Goal: Task Accomplishment & Management: Manage account settings

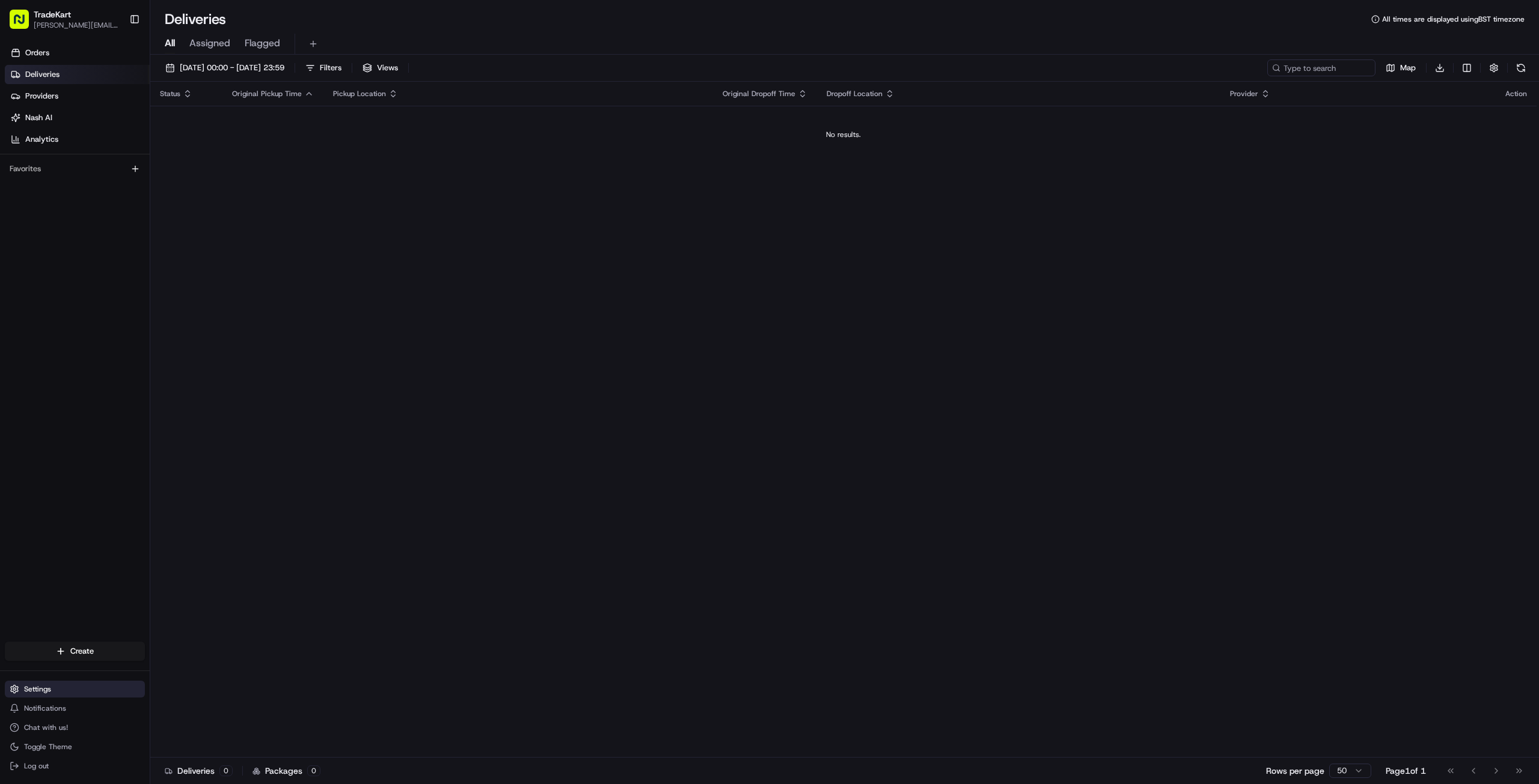
click at [59, 684] on button "Settings" at bounding box center [75, 689] width 140 height 17
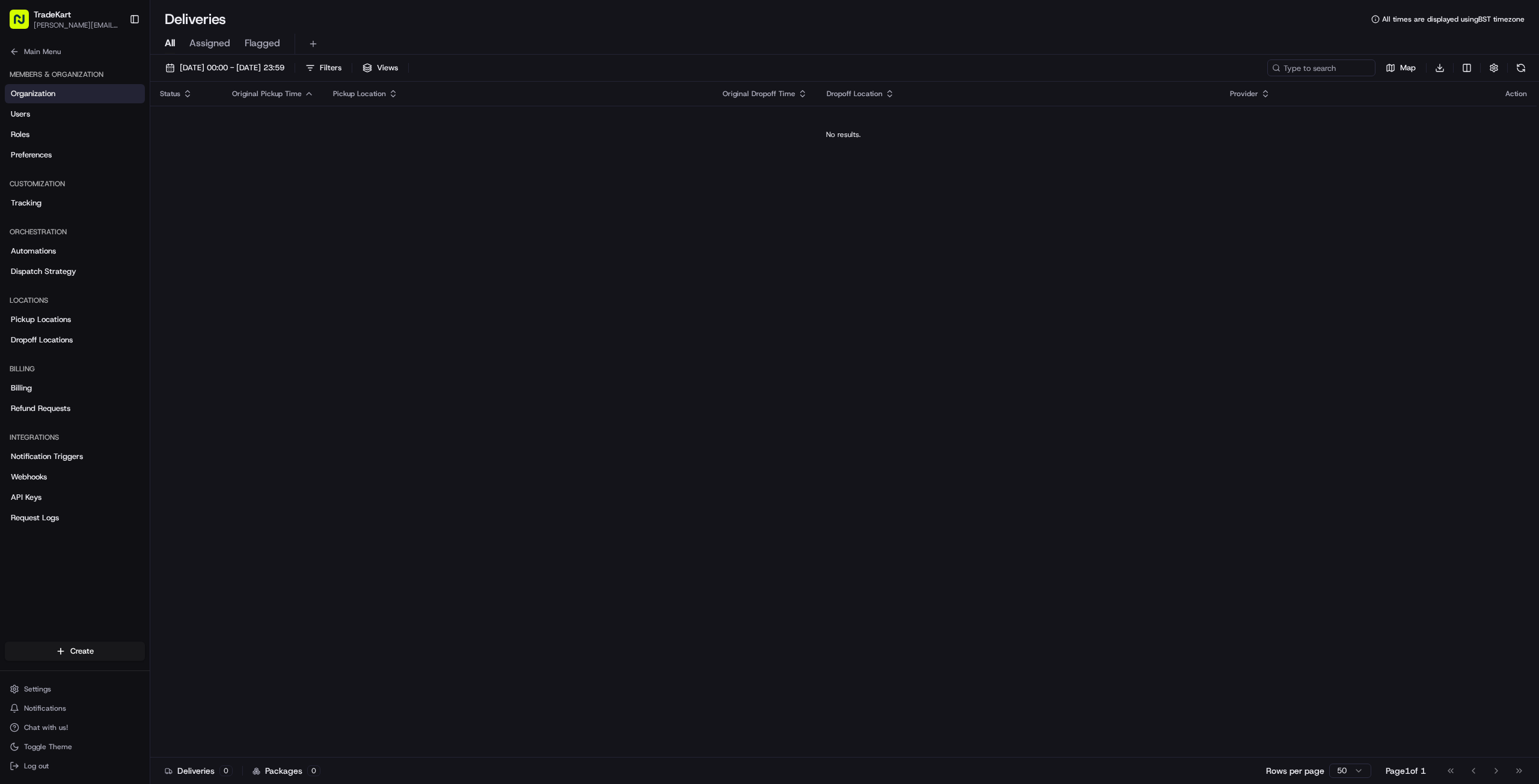
click at [60, 91] on link "Organization" at bounding box center [75, 94] width 140 height 19
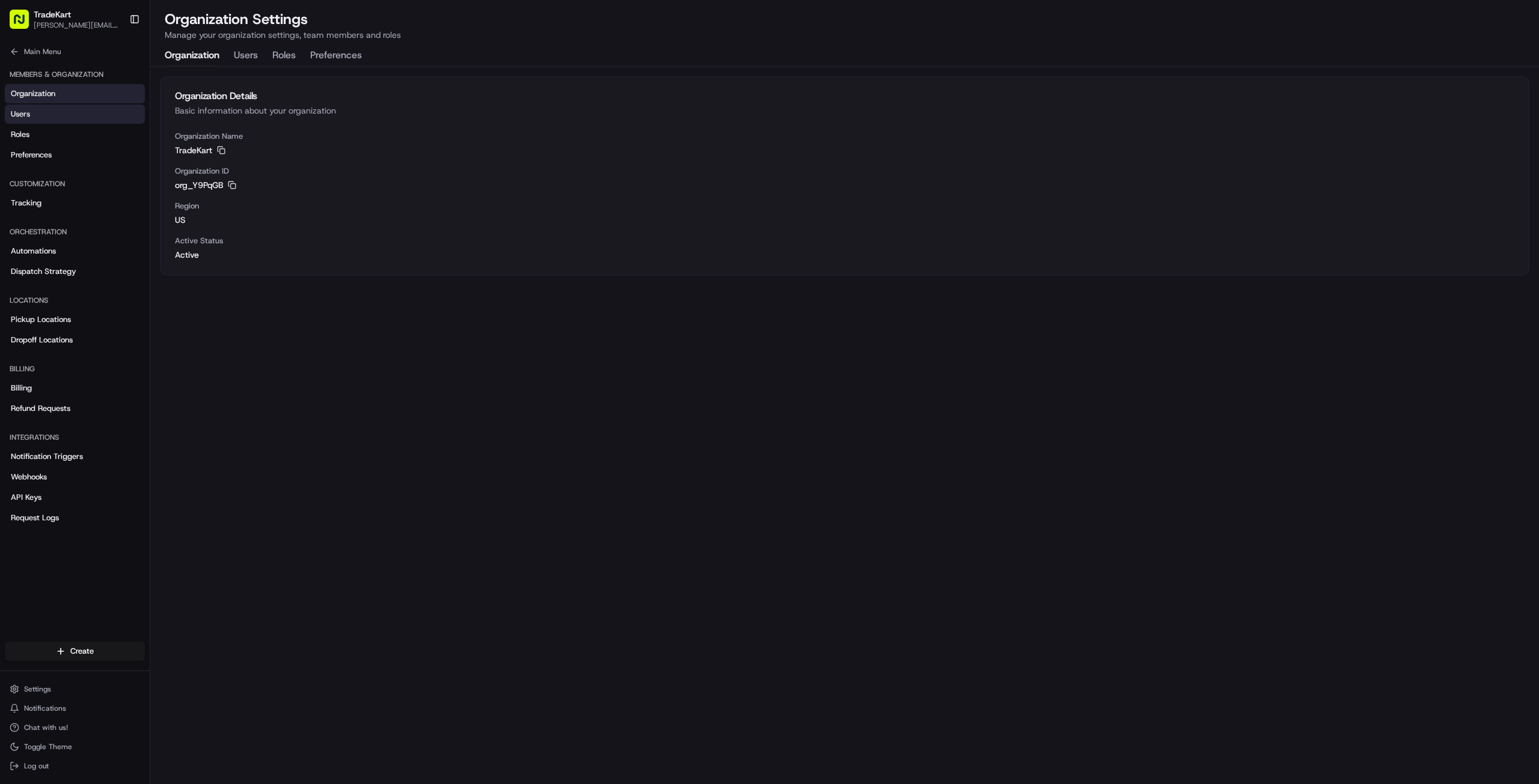
click at [39, 115] on link "Users" at bounding box center [75, 114] width 140 height 19
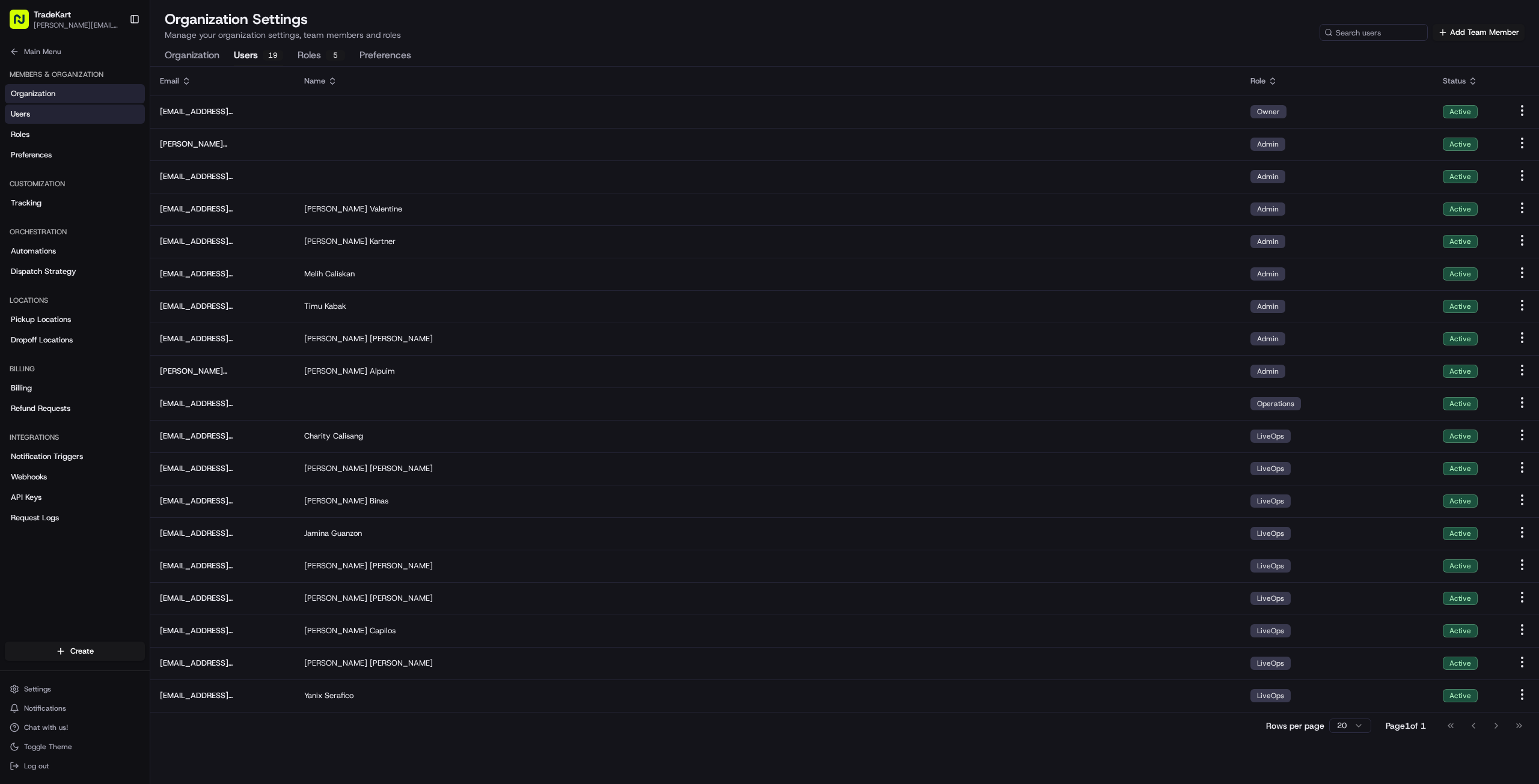
click at [38, 90] on span "Organization" at bounding box center [33, 94] width 44 height 11
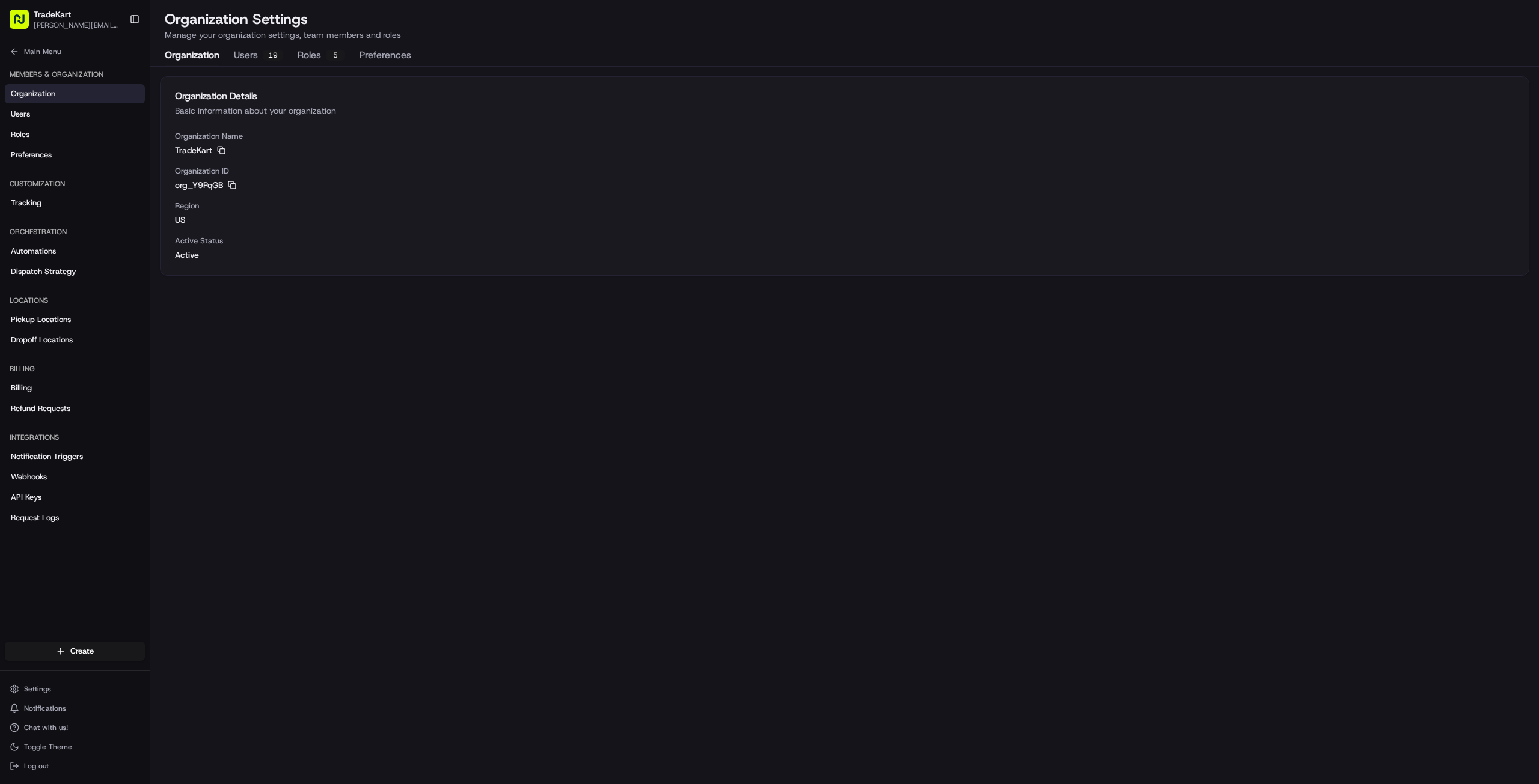
click at [243, 53] on button "Users 19" at bounding box center [258, 56] width 49 height 21
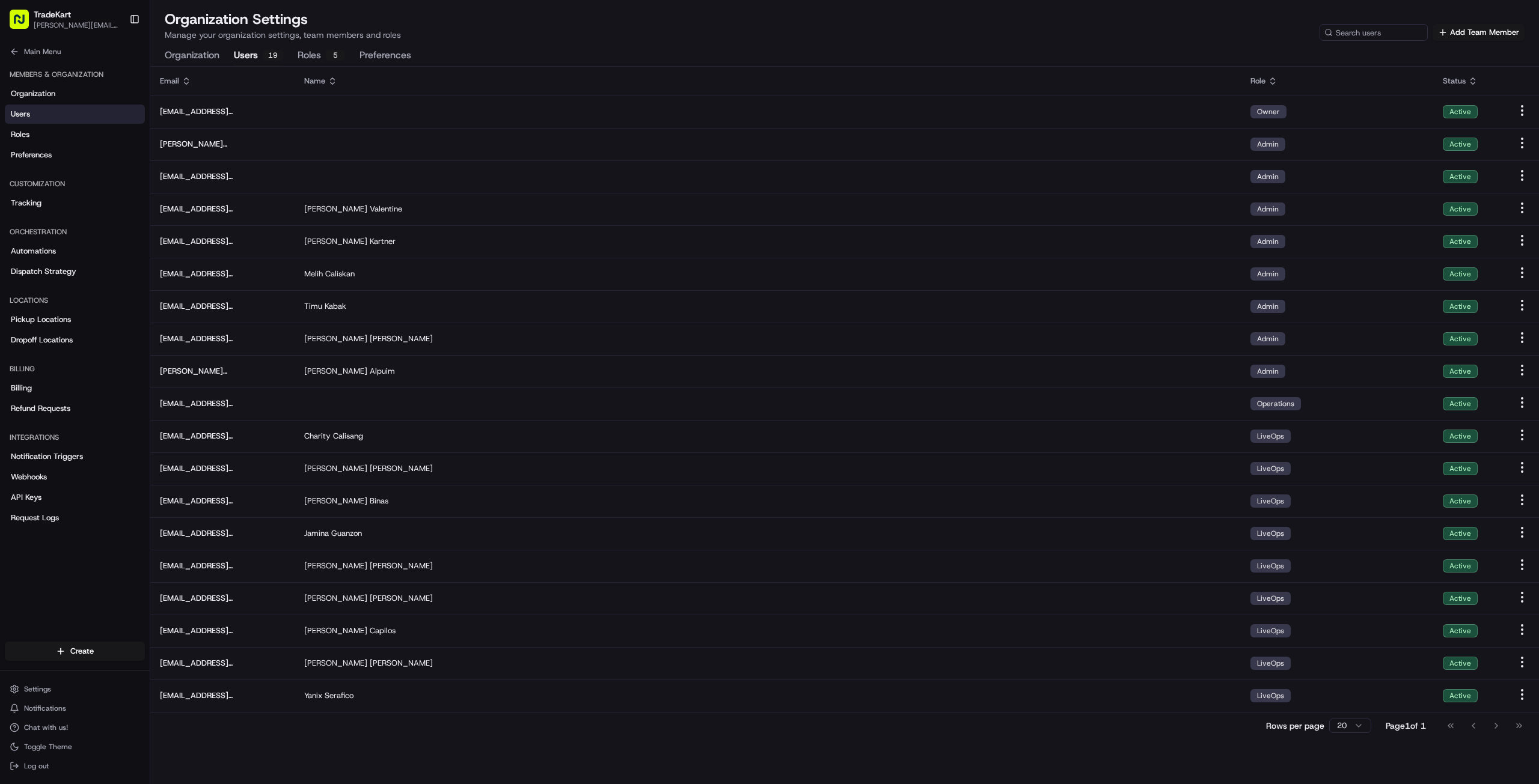
click at [192, 58] on button "Organization" at bounding box center [192, 56] width 55 height 21
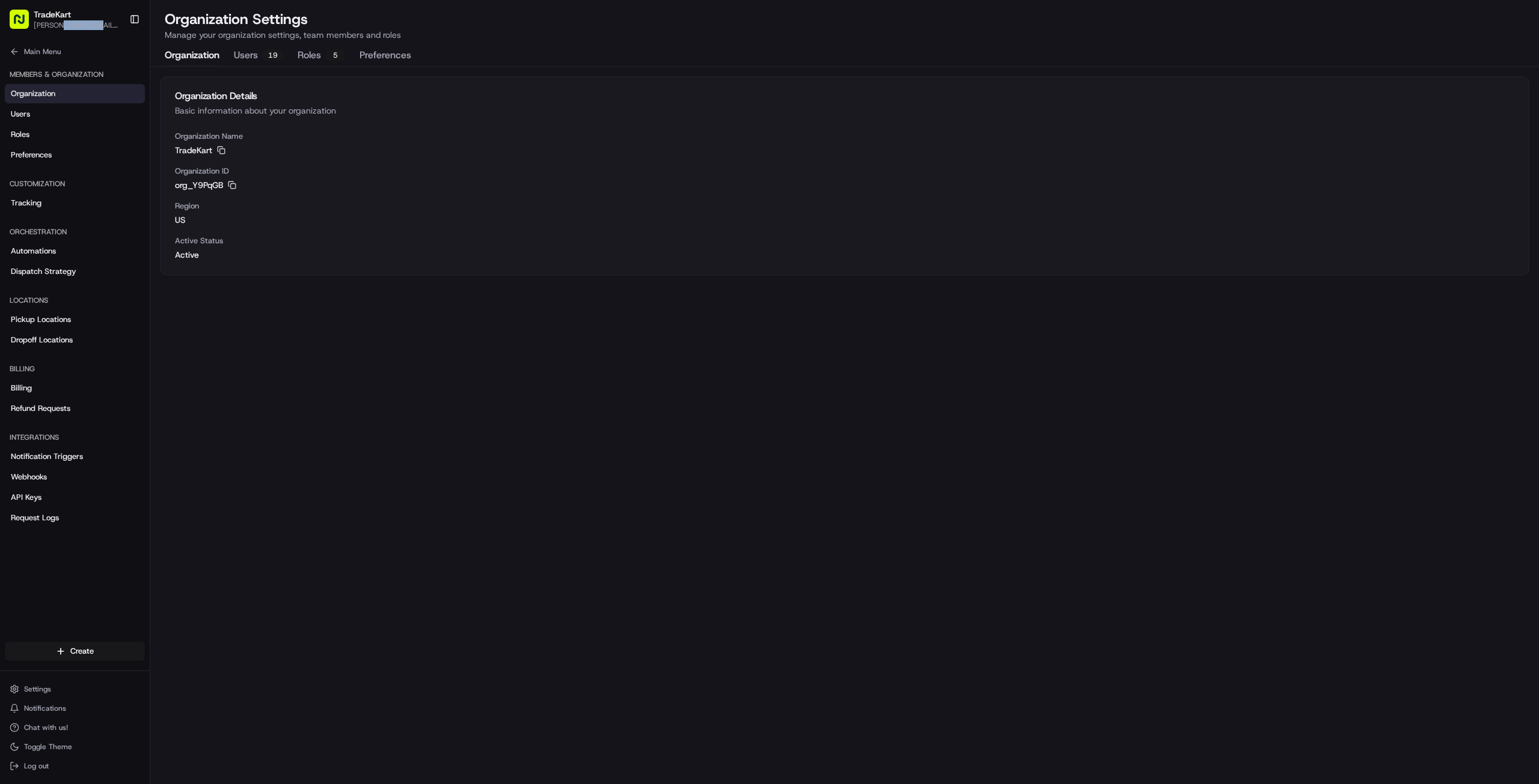
drag, startPoint x: 56, startPoint y: 25, endPoint x: 93, endPoint y: 26, distance: 37.0
click at [93, 26] on span "[PERSON_NAME][EMAIL_ADDRESS][PERSON_NAME][DOMAIN_NAME]" at bounding box center [76, 25] width 86 height 10
click at [252, 378] on div "Organization Details Basic information about your organization Organization Nam…" at bounding box center [844, 425] width 1388 height 717
click at [71, 279] on link "Dispatch Strategy" at bounding box center [75, 272] width 140 height 19
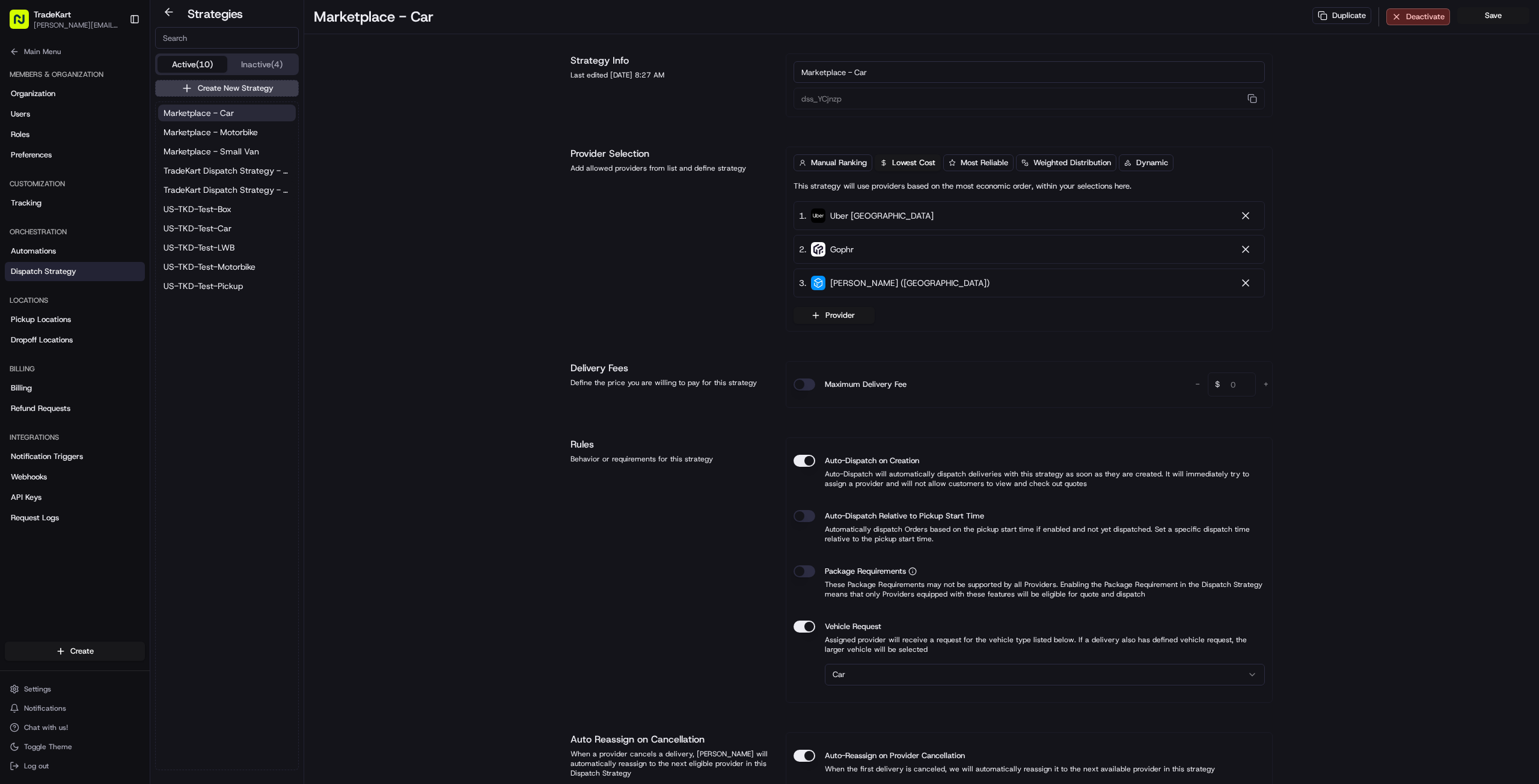
click at [221, 180] on div "Marketplace - Car Marketplace - Motorbike Marketplace - Small Van TradeKart Dis…" at bounding box center [226, 199] width 143 height 195
click at [217, 188] on span "TradeKart Dispatch Strategy - Choice Assign" at bounding box center [226, 190] width 127 height 12
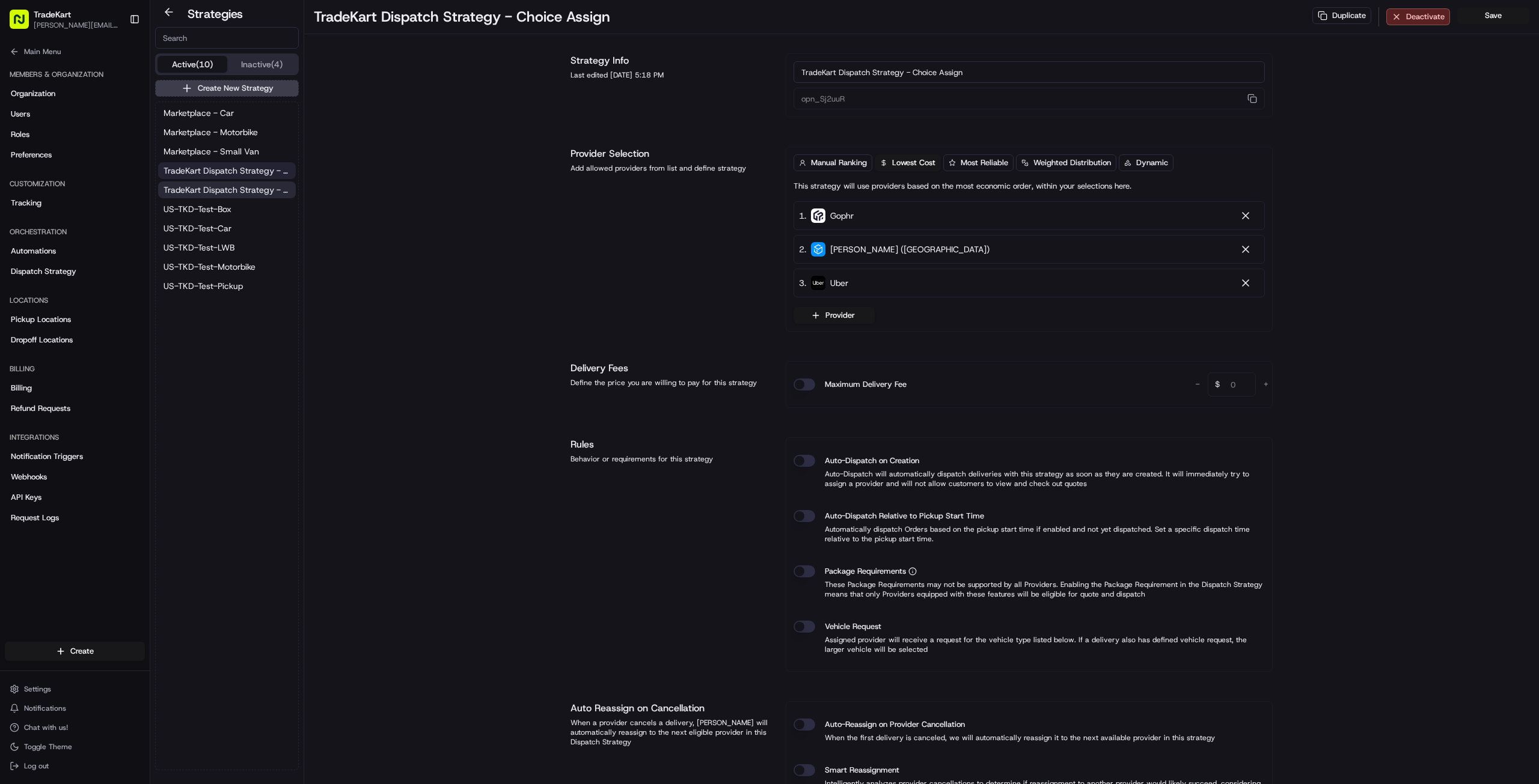
click at [219, 176] on button "TradeKart Dispatch Strategy - Auto Assign" at bounding box center [226, 171] width 138 height 17
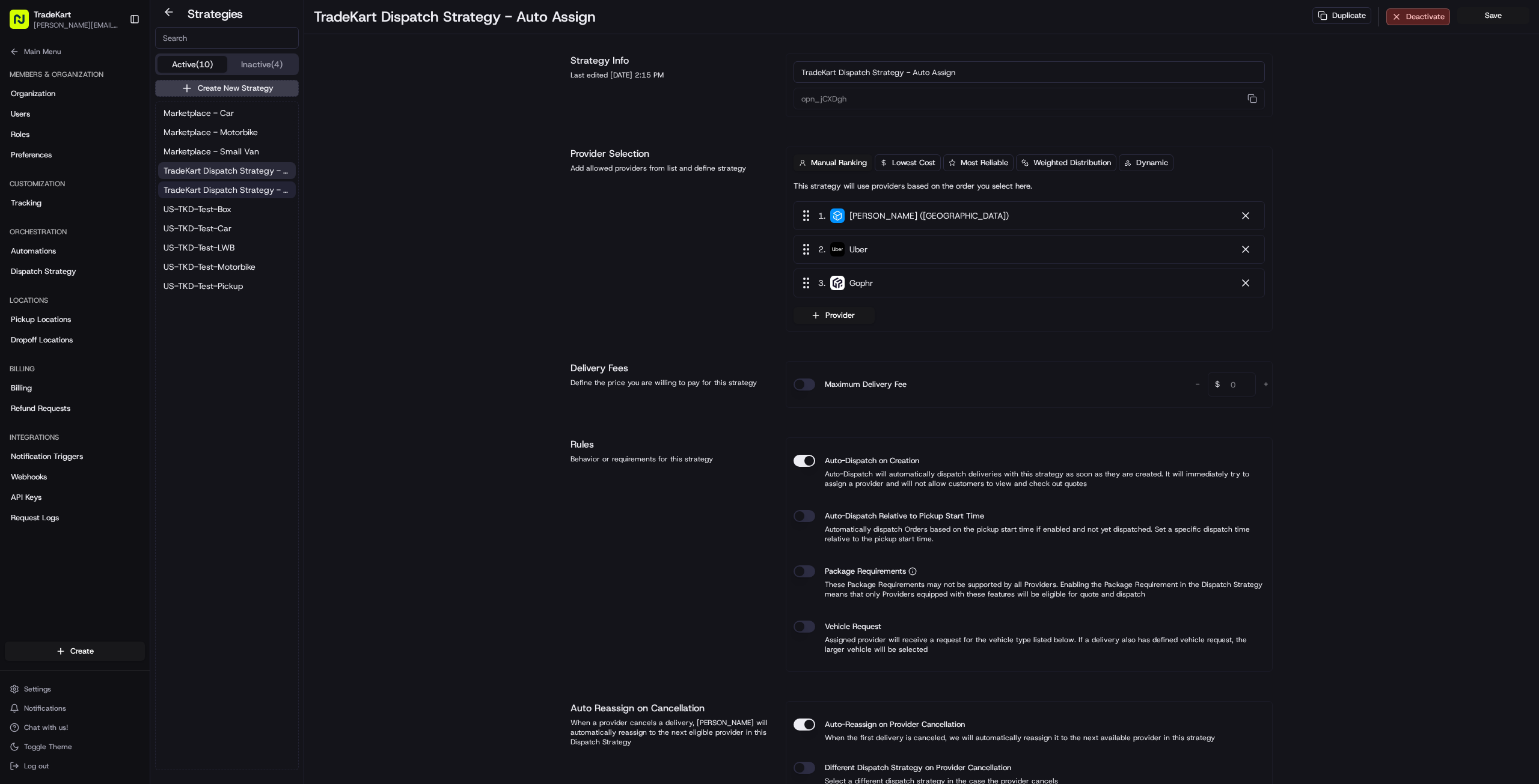
click at [217, 188] on span "TradeKart Dispatch Strategy - Choice Assign" at bounding box center [226, 190] width 127 height 12
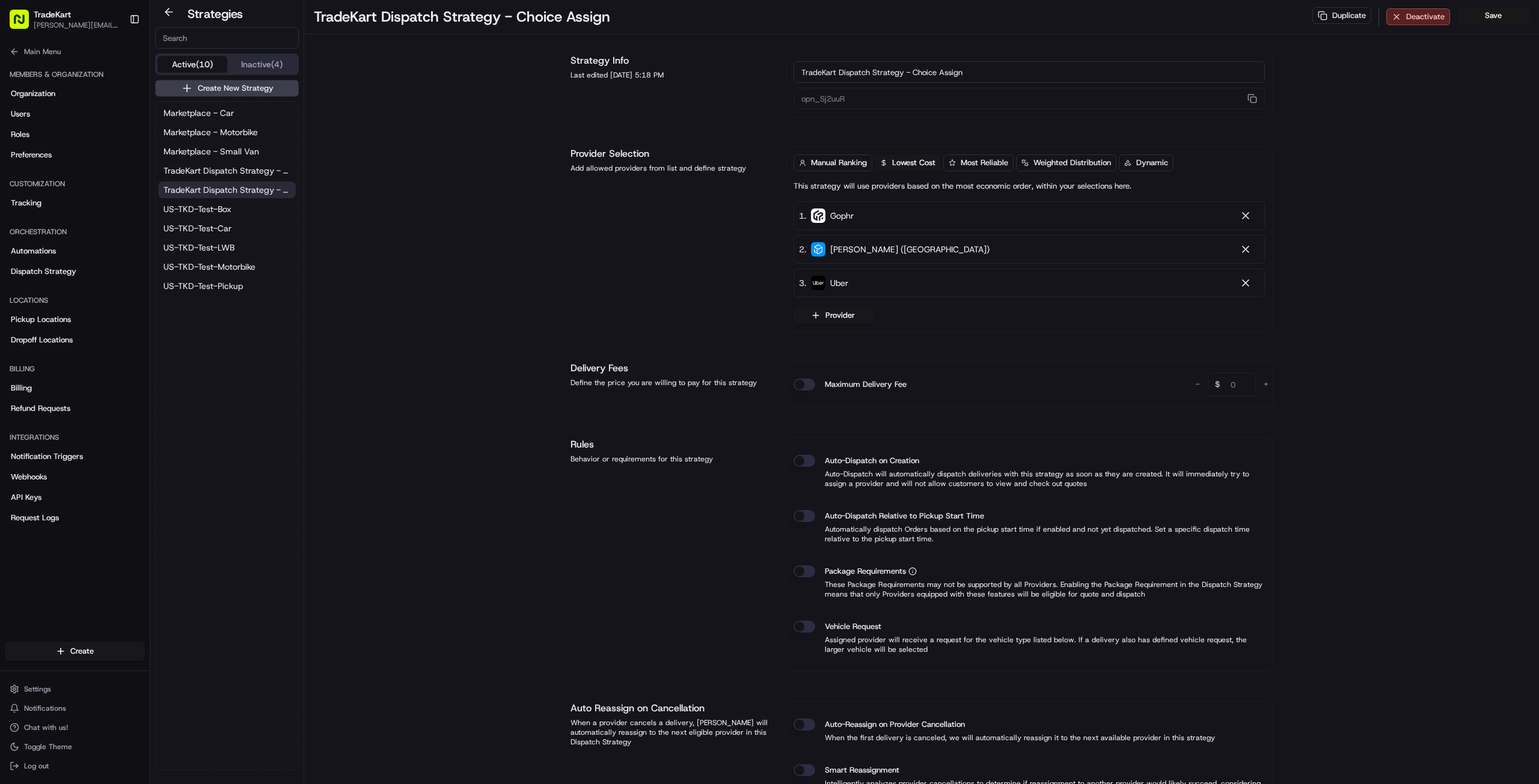
click at [219, 179] on div "Marketplace - Car Marketplace - Motorbike Marketplace - Small Van TradeKart Dis…" at bounding box center [226, 199] width 143 height 195
click at [217, 174] on span "TradeKart Dispatch Strategy - Auto Assign" at bounding box center [226, 171] width 127 height 12
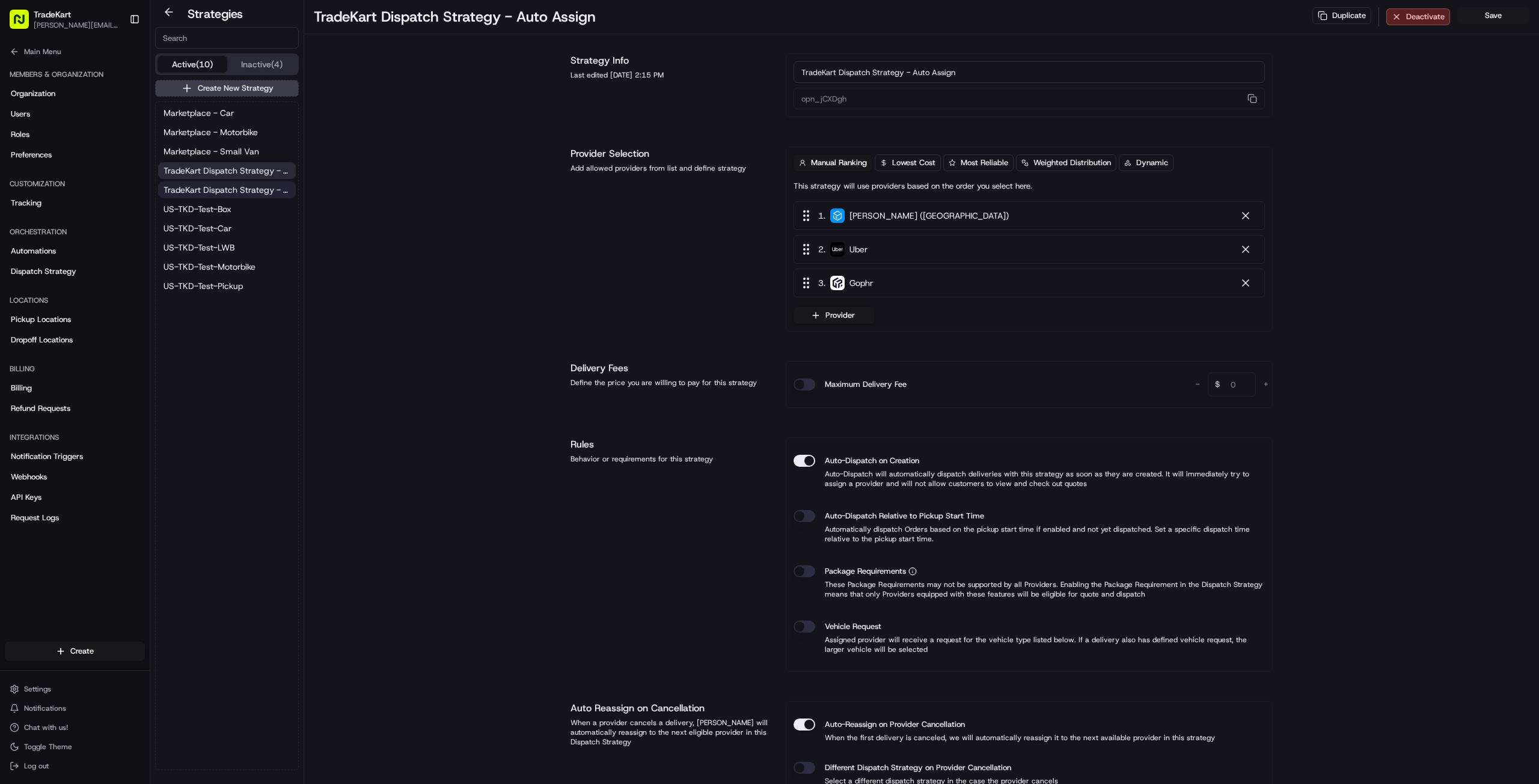
click at [217, 182] on button "TradeKart Dispatch Strategy - Choice Assign" at bounding box center [226, 190] width 138 height 17
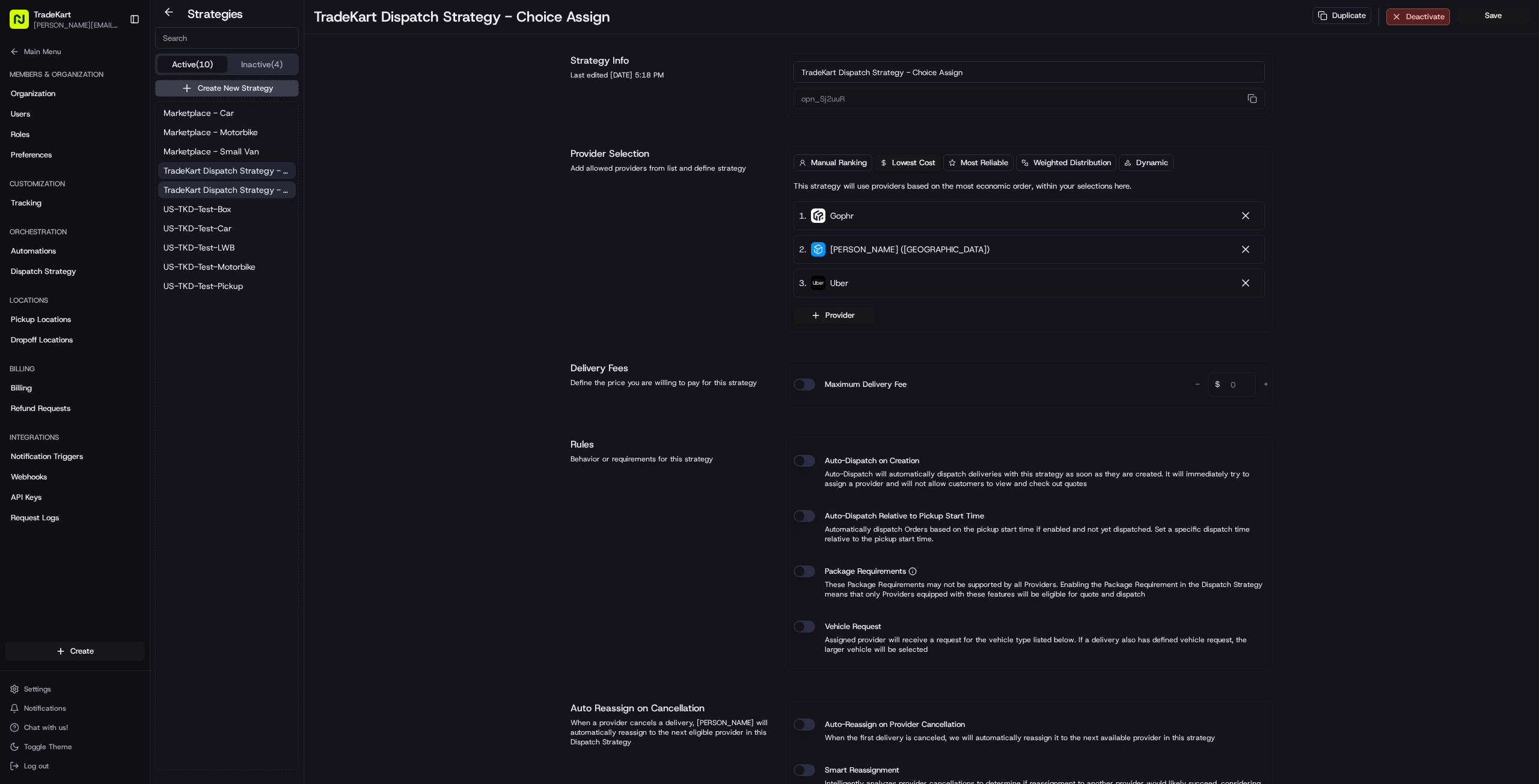
click at [219, 169] on span "TradeKart Dispatch Strategy - Auto Assign" at bounding box center [226, 171] width 127 height 12
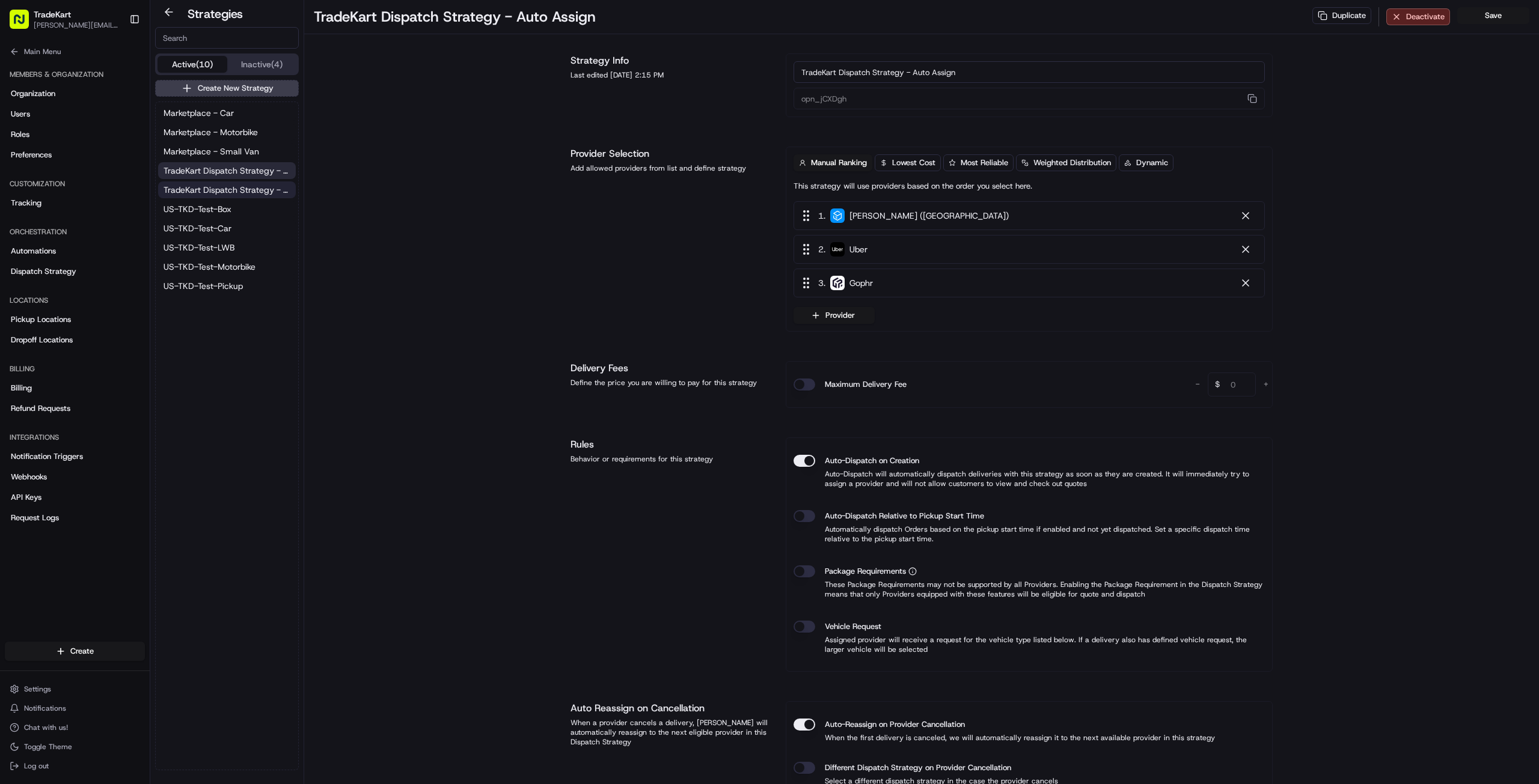
click at [211, 191] on span "TradeKart Dispatch Strategy - Choice Assign" at bounding box center [226, 190] width 127 height 12
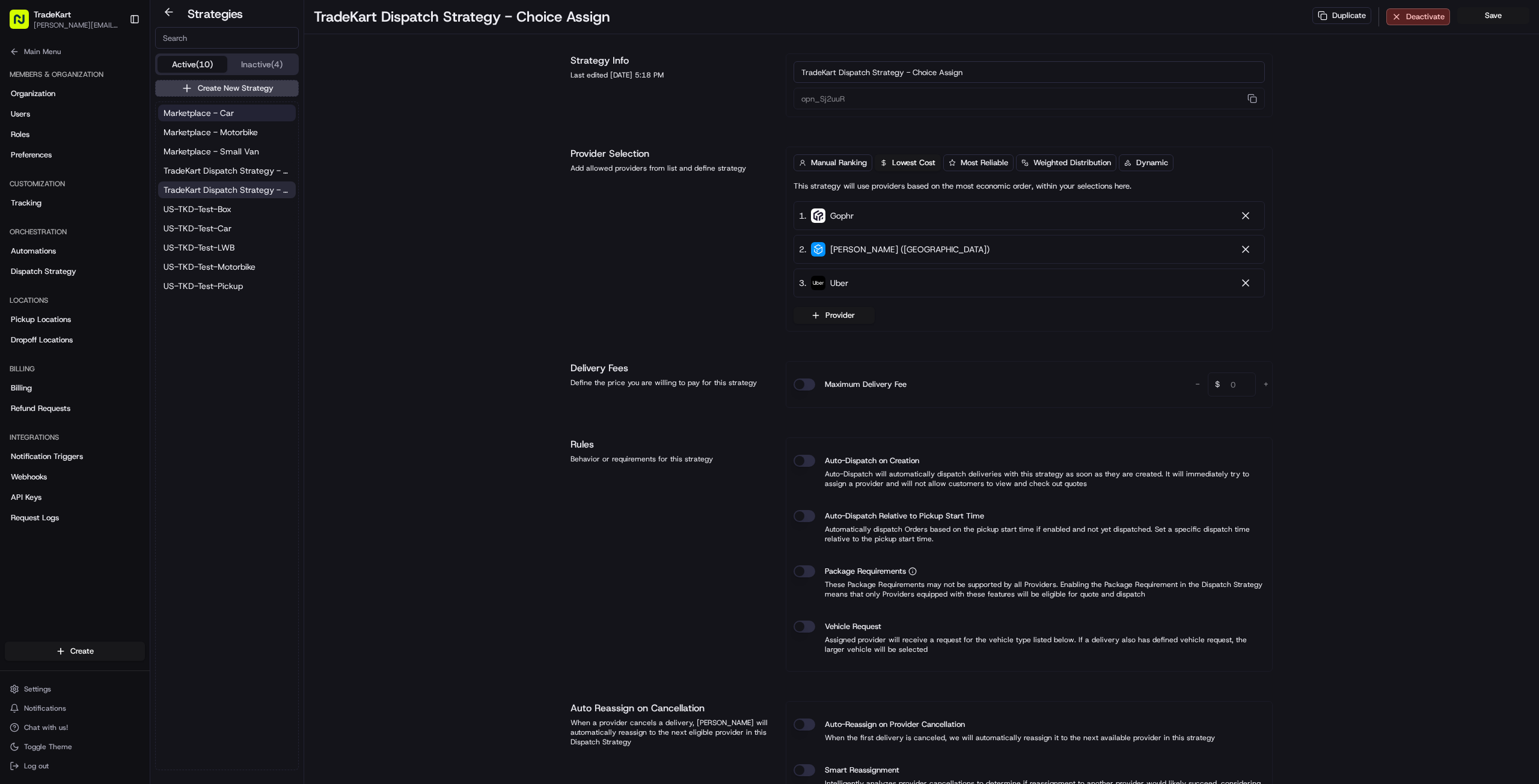
click at [203, 111] on span "Marketplace - Car" at bounding box center [199, 113] width 70 height 12
